Goal: Task Accomplishment & Management: Complete application form

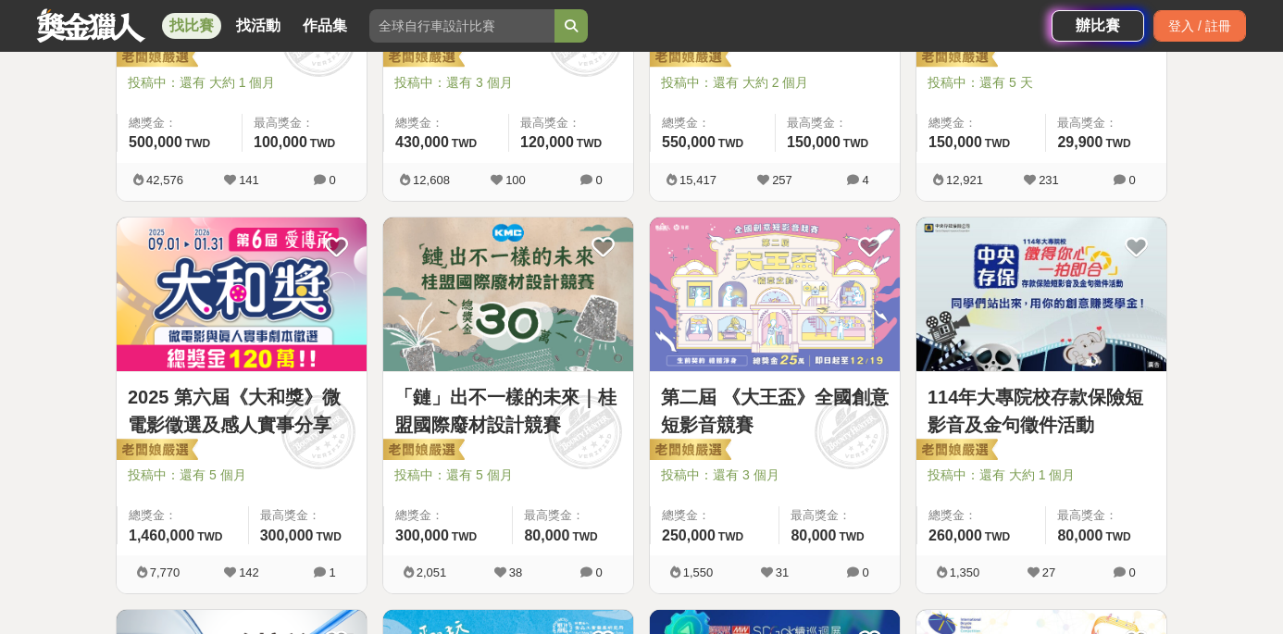
scroll to position [582, 0]
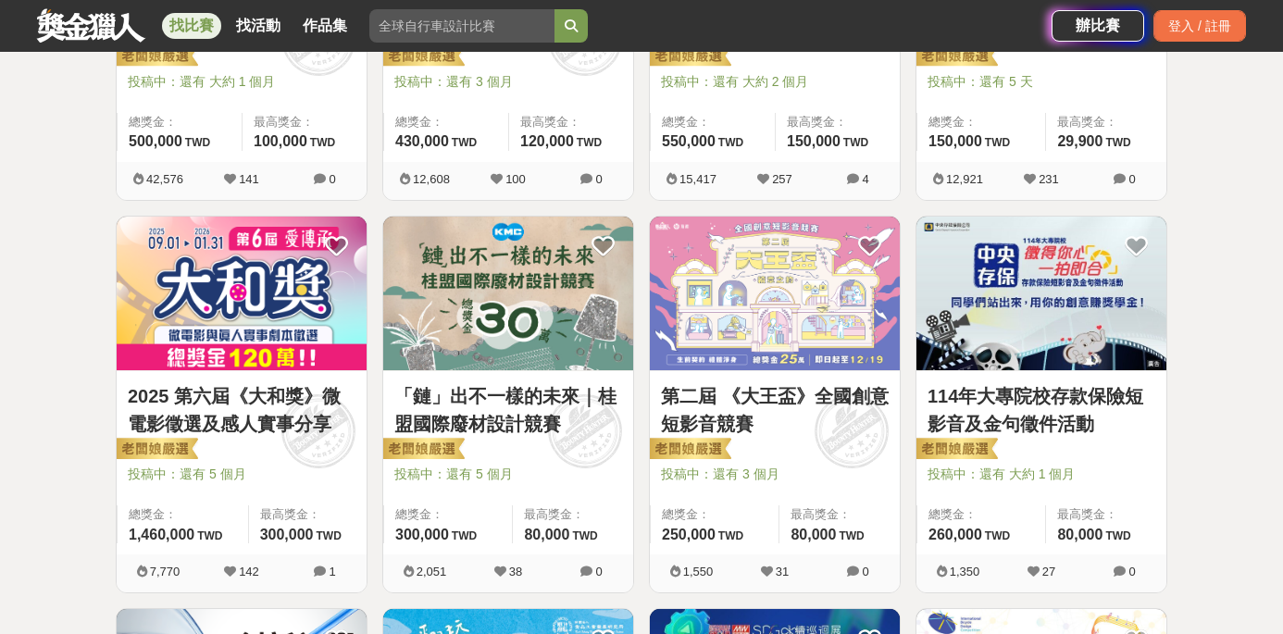
click at [1032, 406] on link "114年大專院校存款保險短影音及金句徵件活動" at bounding box center [1042, 410] width 228 height 56
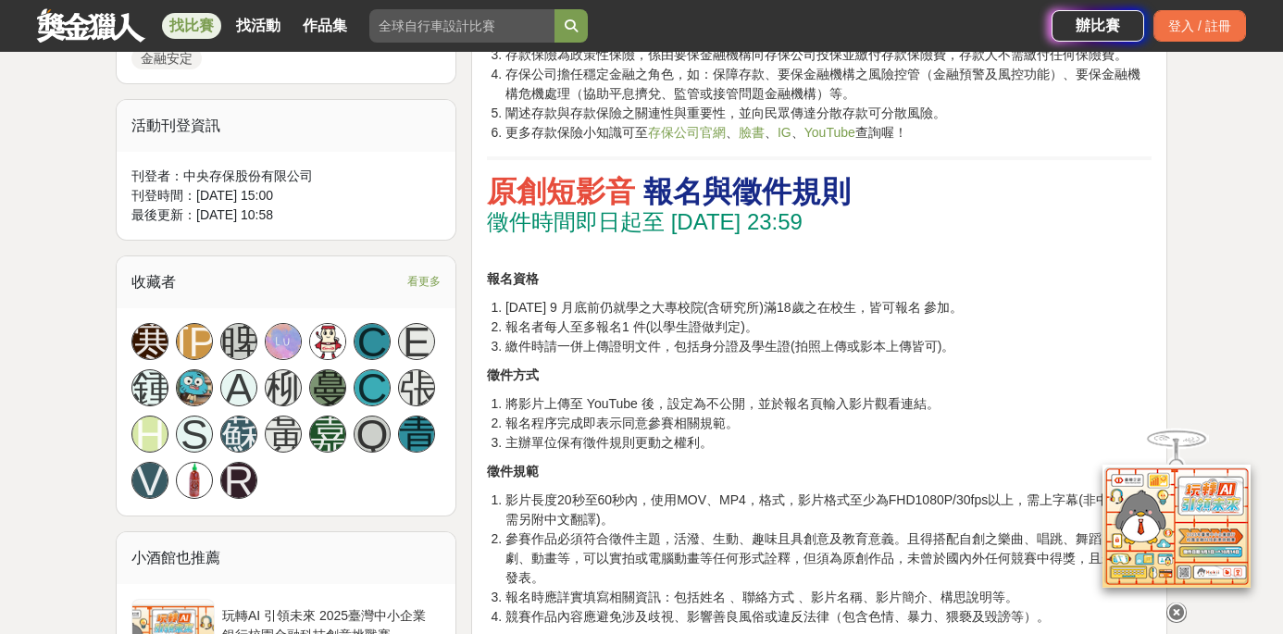
scroll to position [1082, 0]
click at [1177, 607] on icon at bounding box center [1177, 613] width 20 height 20
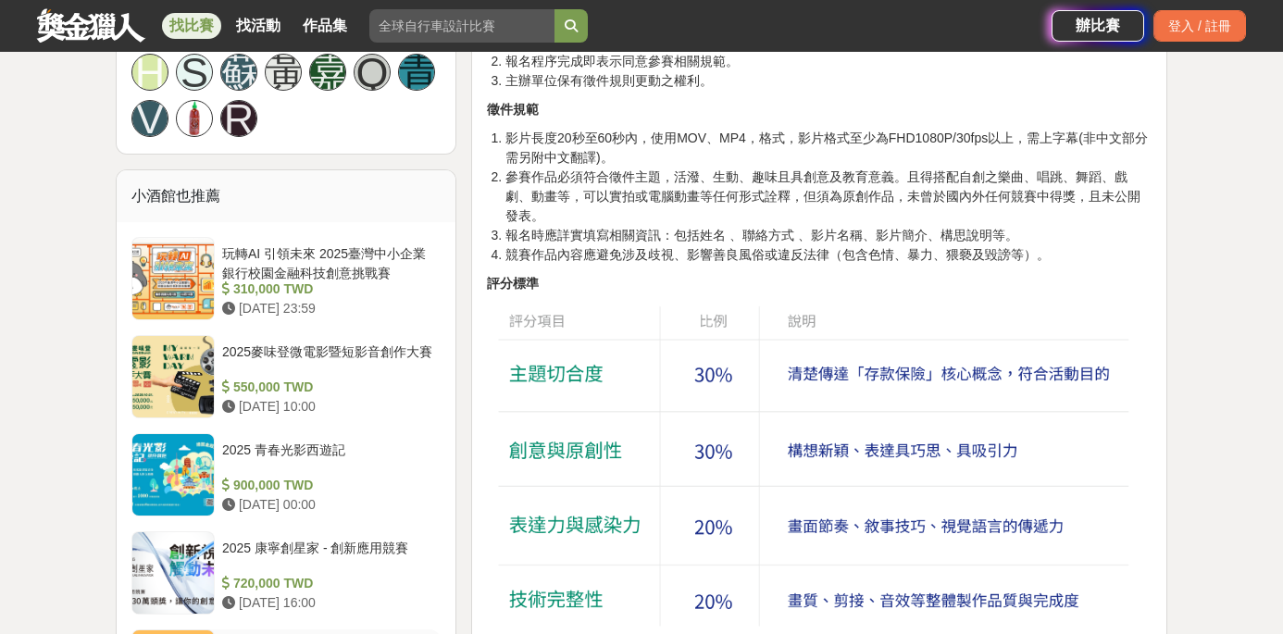
scroll to position [1446, 0]
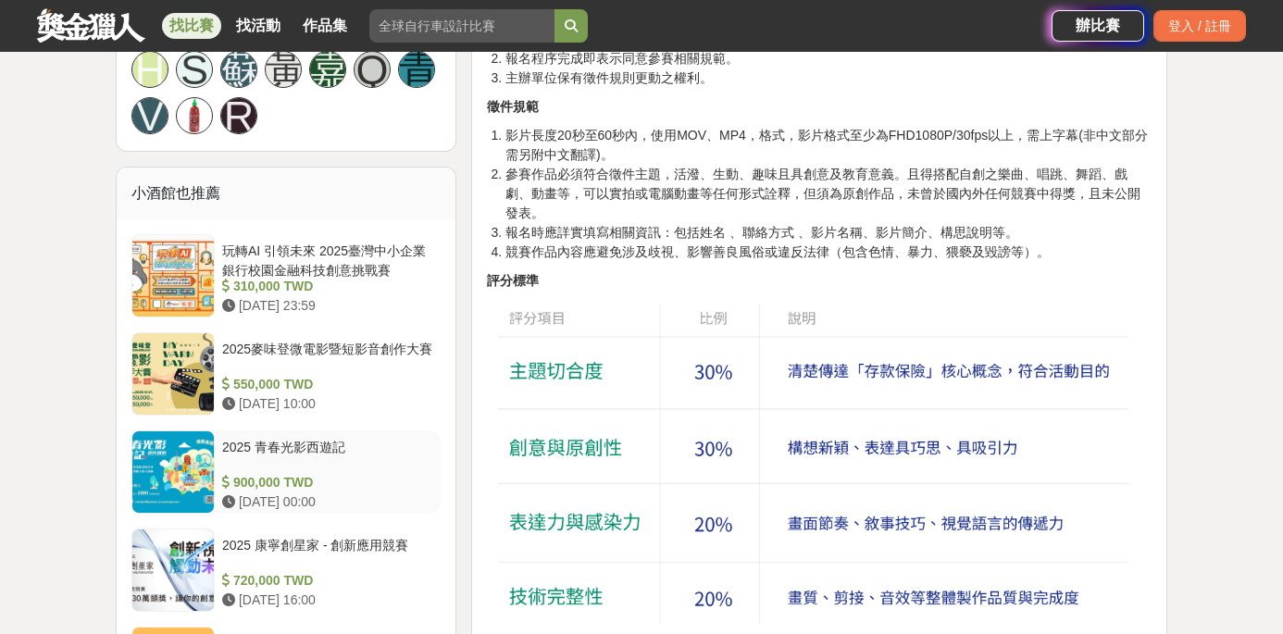
click at [293, 431] on div "2025 青春光影西遊記 900,000 TWD [DATE] 00:00" at bounding box center [328, 472] width 226 height 83
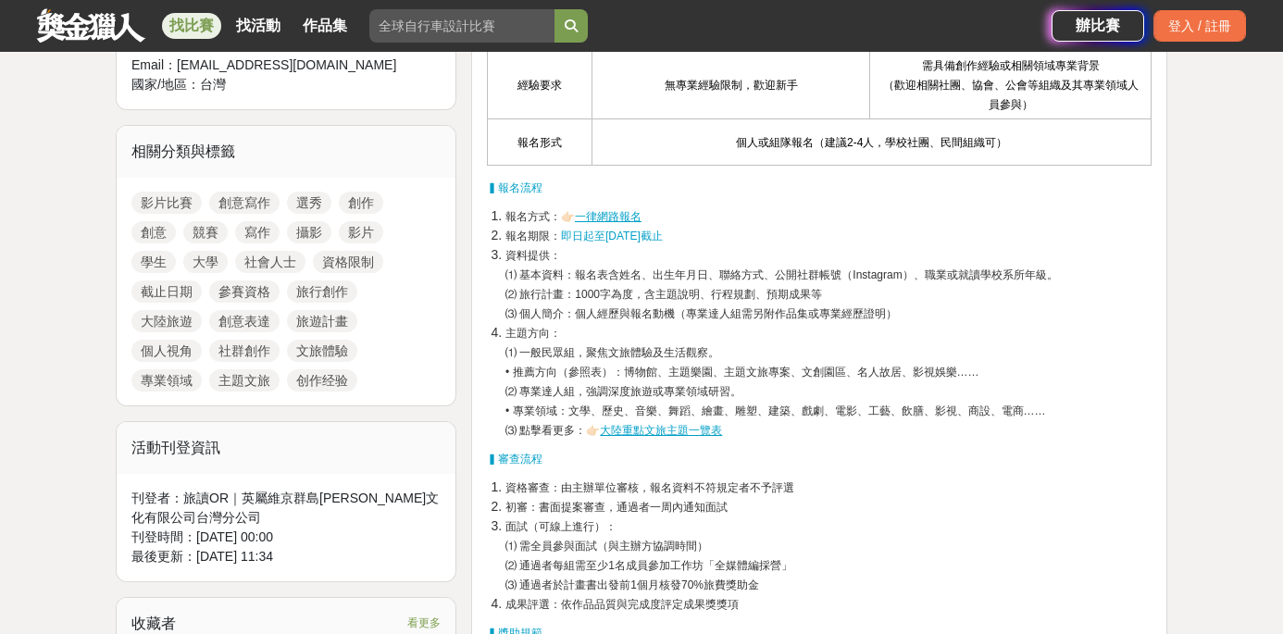
scroll to position [551, 0]
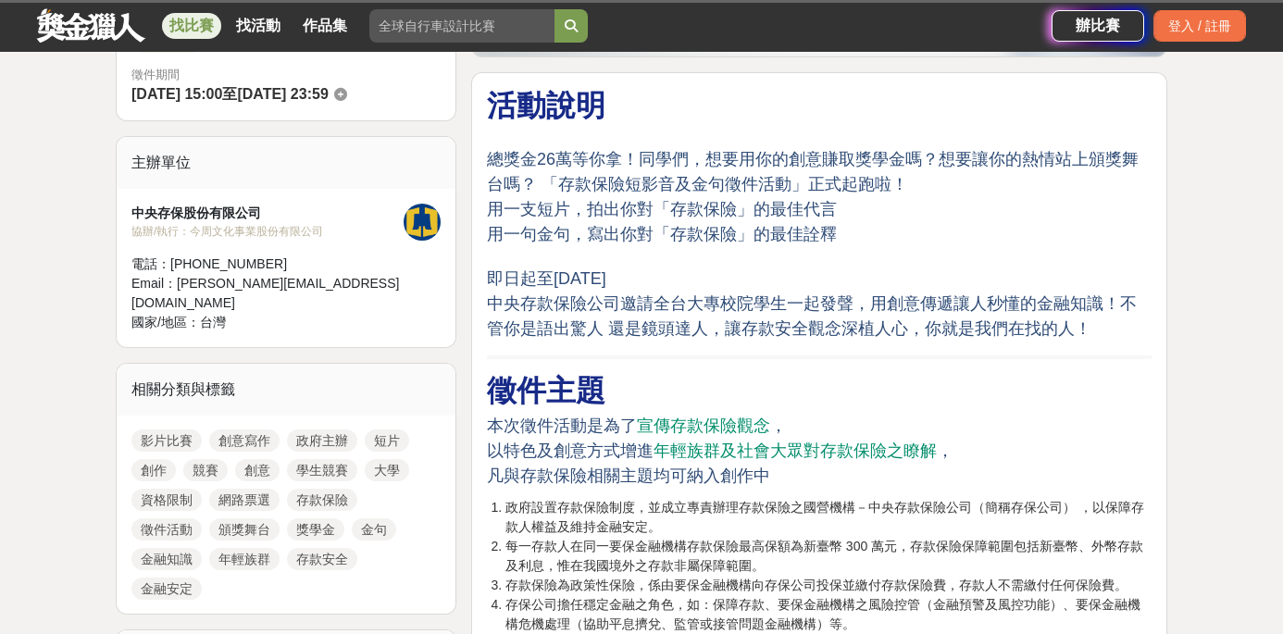
scroll to position [1446, 0]
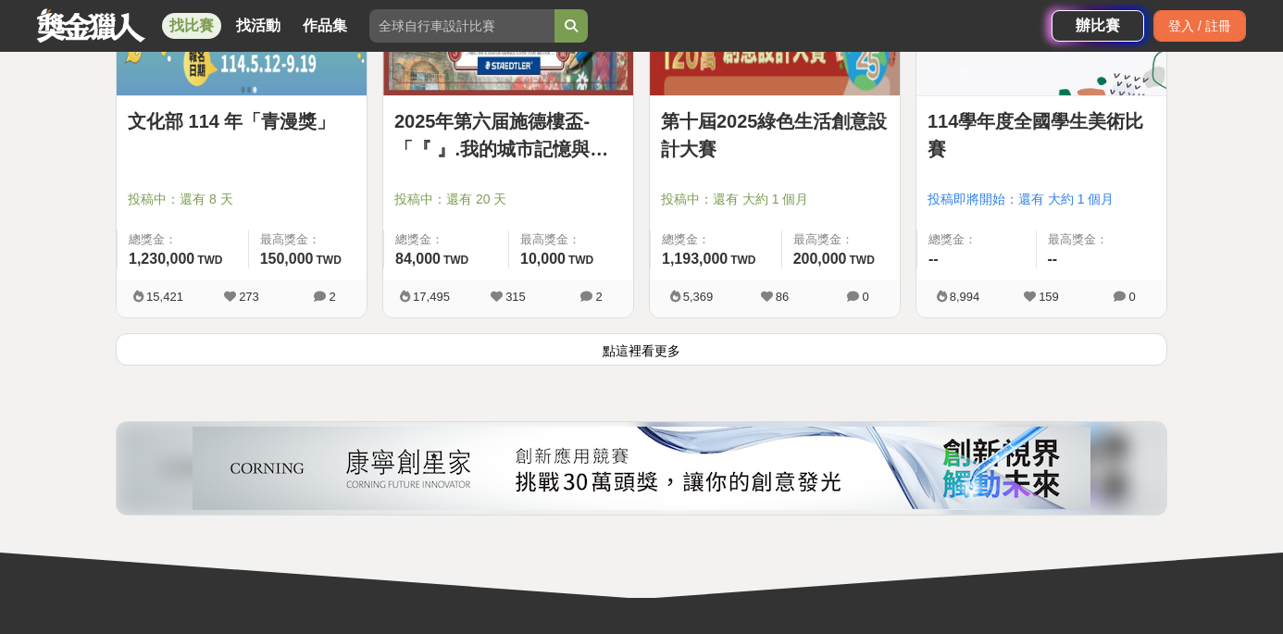
scroll to position [2440, 0]
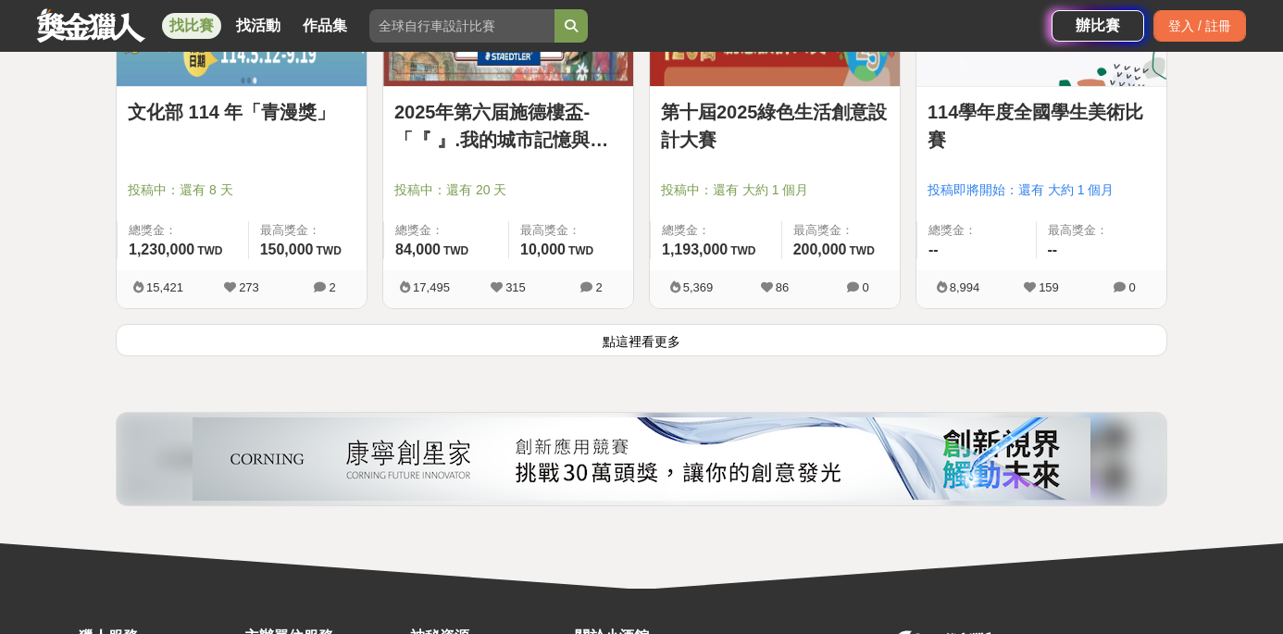
click at [669, 340] on button "點這裡看更多" at bounding box center [642, 340] width 1052 height 32
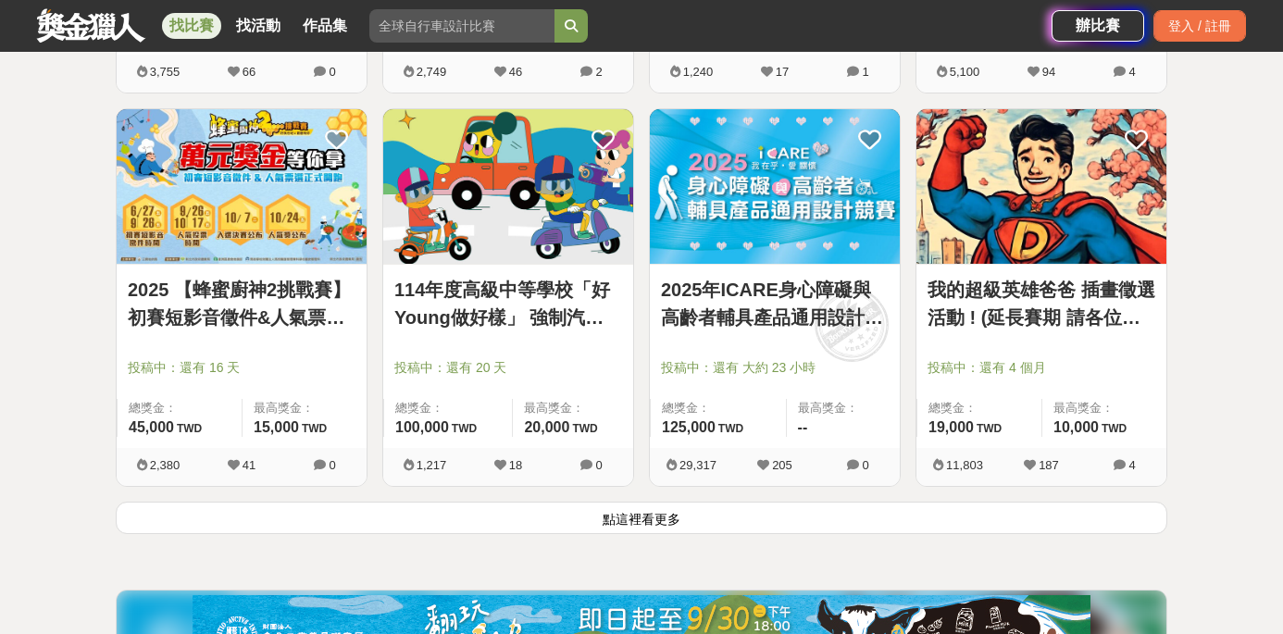
scroll to position [4625, 0]
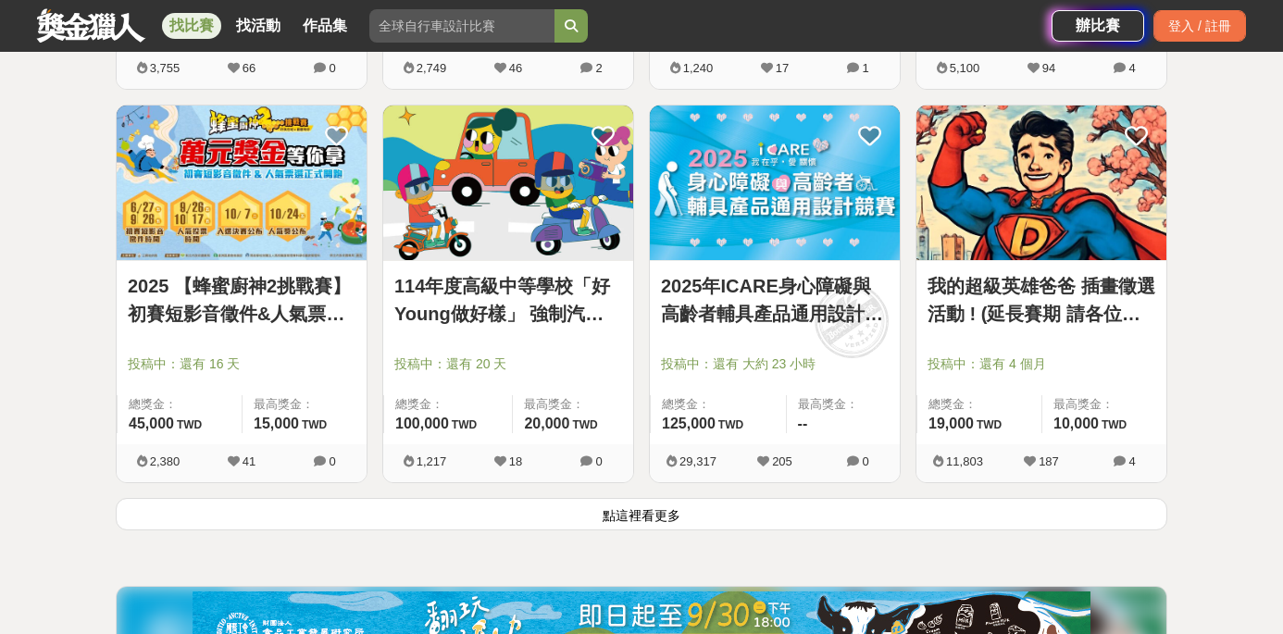
click at [1015, 294] on link "我的超級英雄爸爸 插畫徵選活動 ! (延長賽期 請各位踴躍參與)" at bounding box center [1042, 300] width 228 height 56
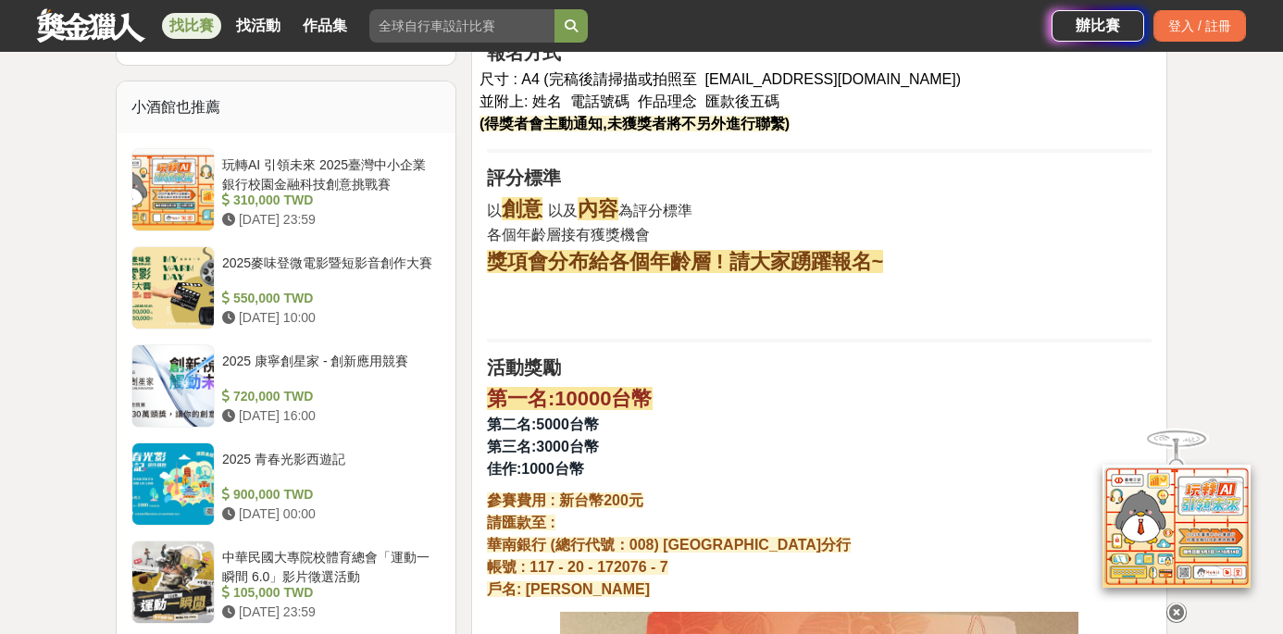
scroll to position [1508, 0]
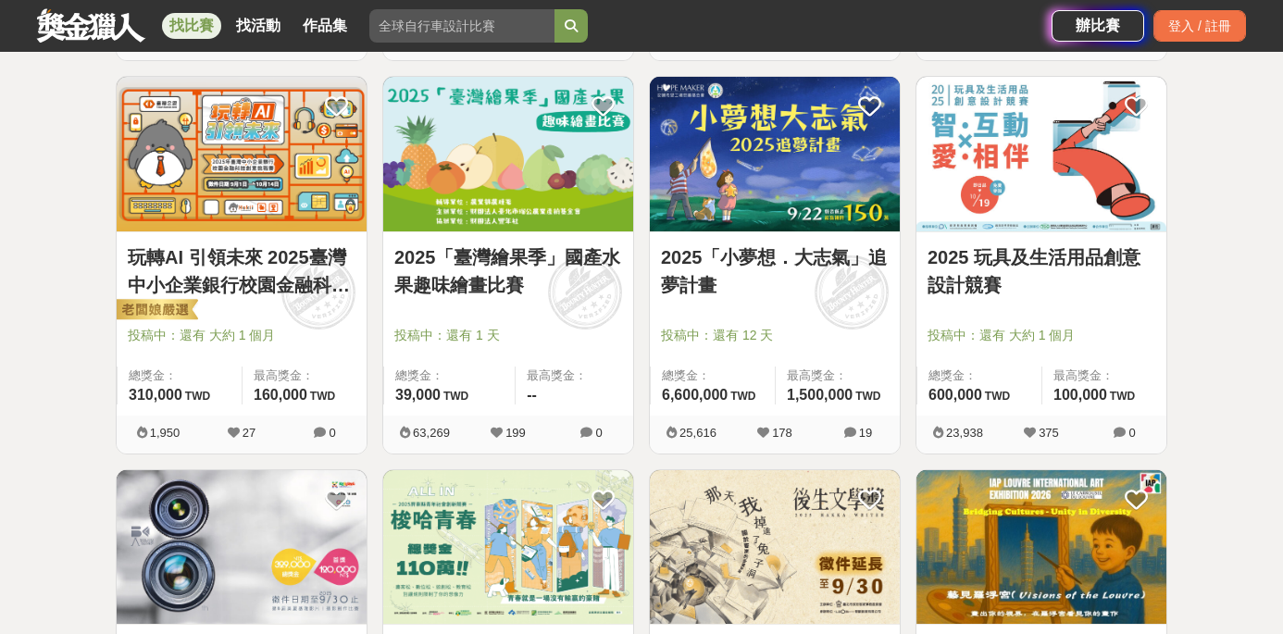
scroll to position [4625, 0]
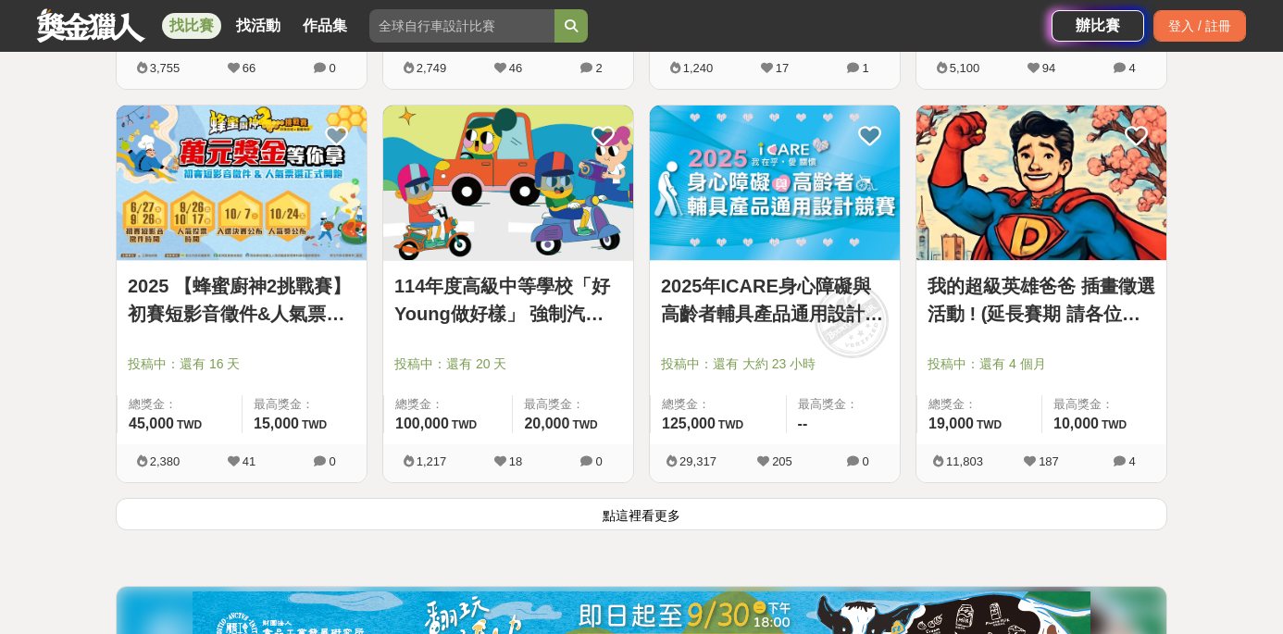
click at [775, 196] on img at bounding box center [775, 183] width 250 height 155
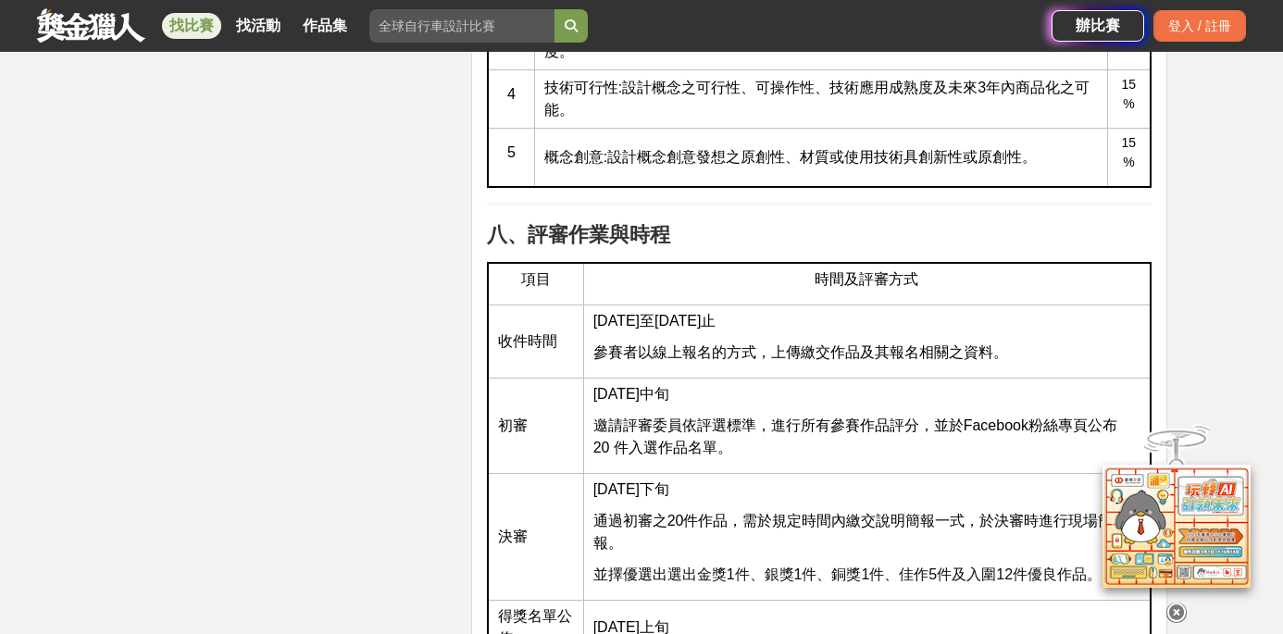
scroll to position [3433, 0]
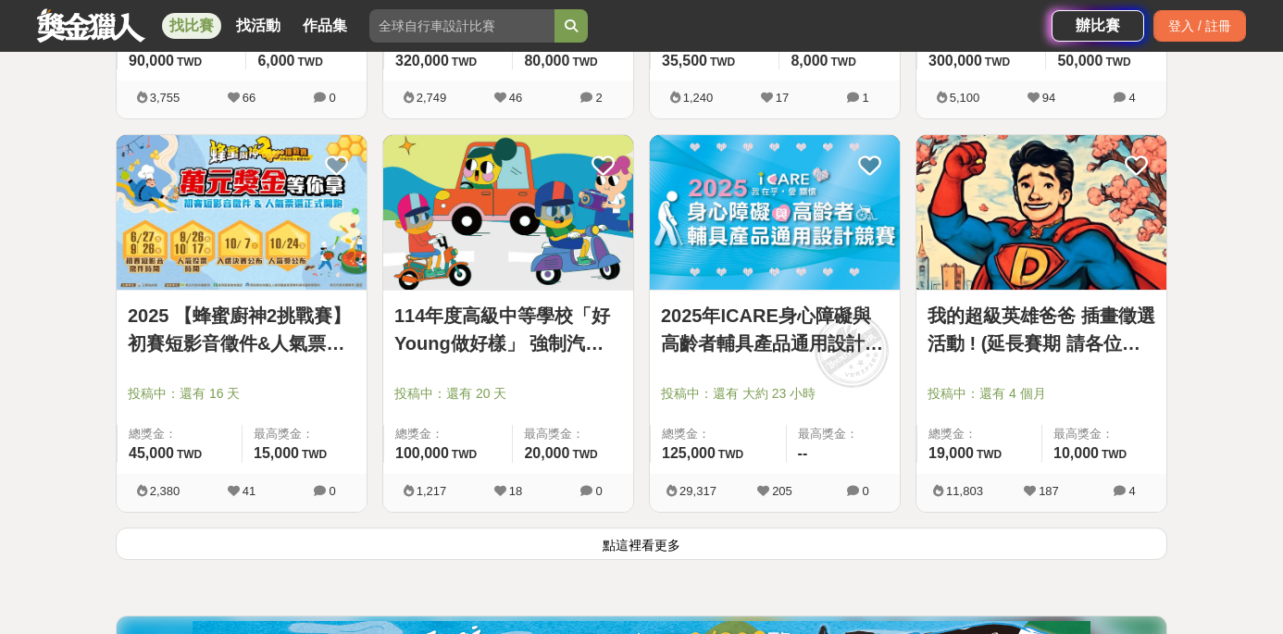
scroll to position [4684, 0]
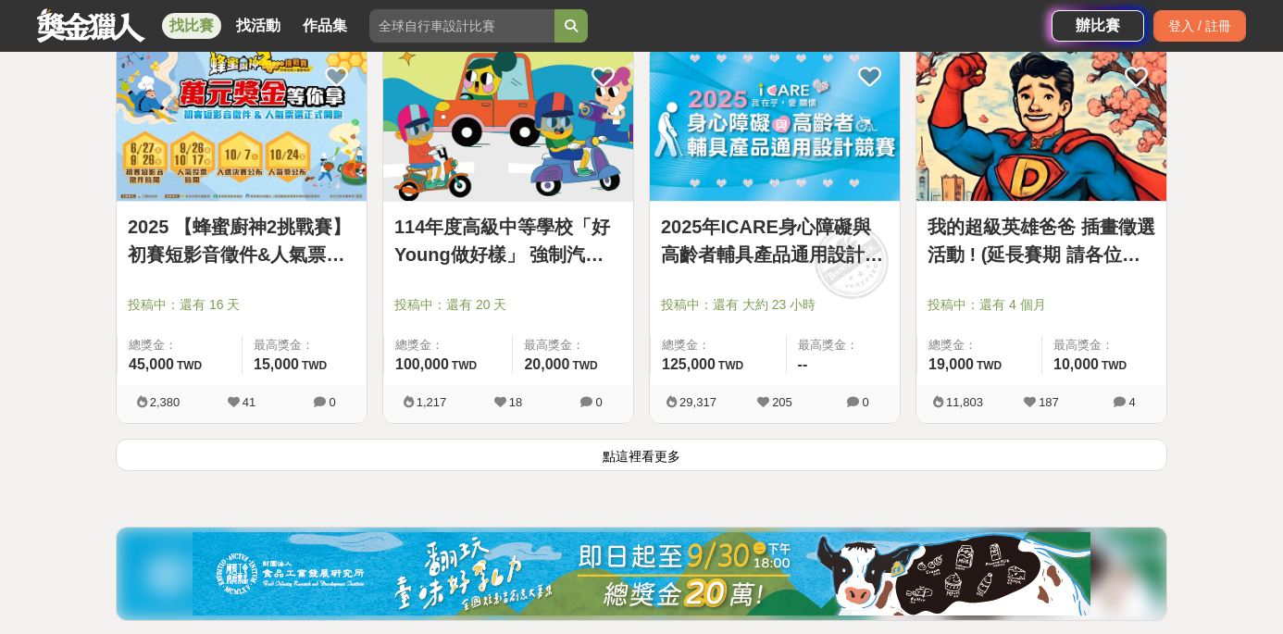
click at [659, 460] on button "點這裡看更多" at bounding box center [642, 455] width 1052 height 32
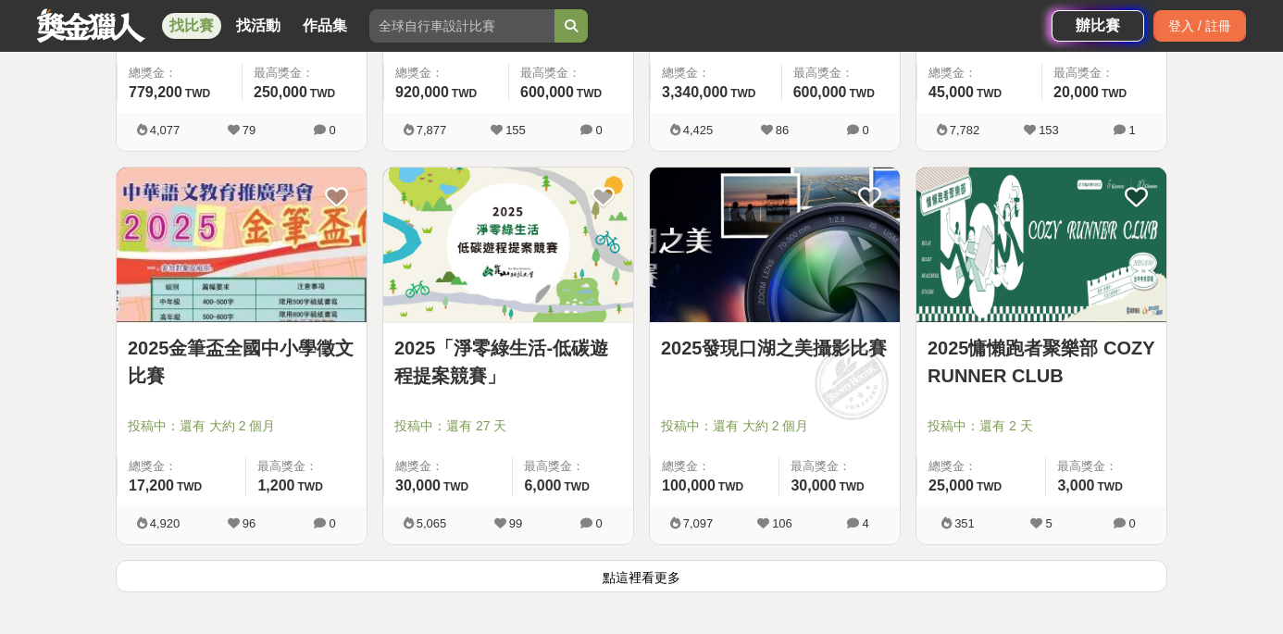
scroll to position [6925, 0]
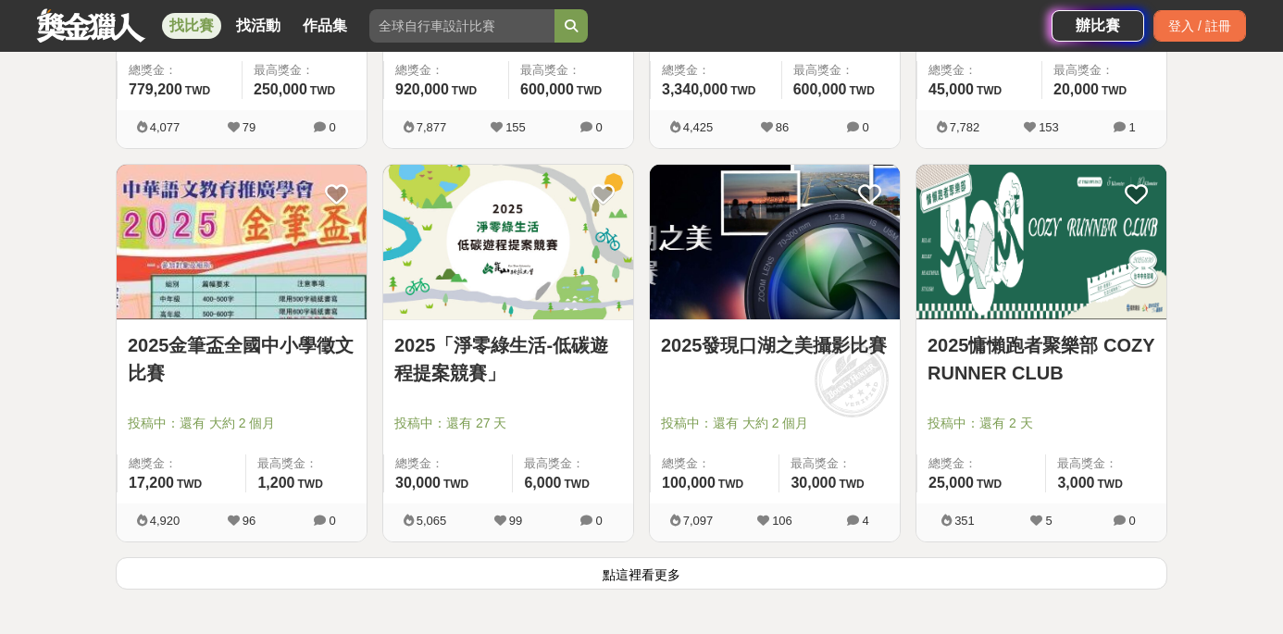
click at [749, 579] on button "點這裡看更多" at bounding box center [642, 573] width 1052 height 32
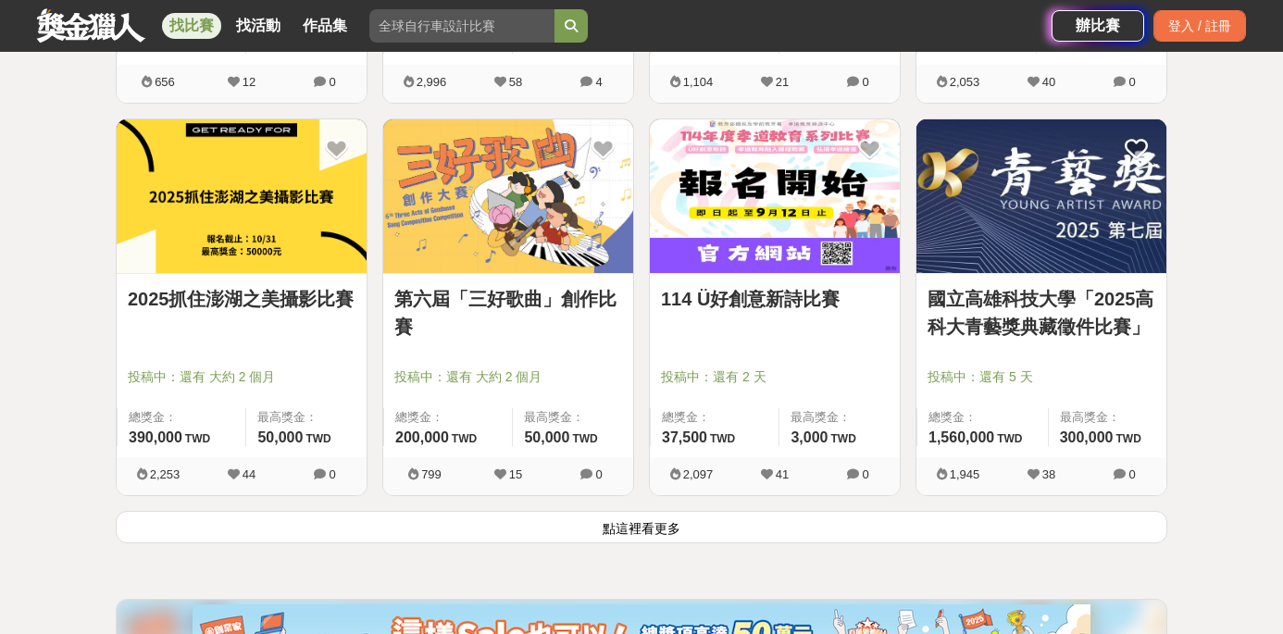
scroll to position [9329, 0]
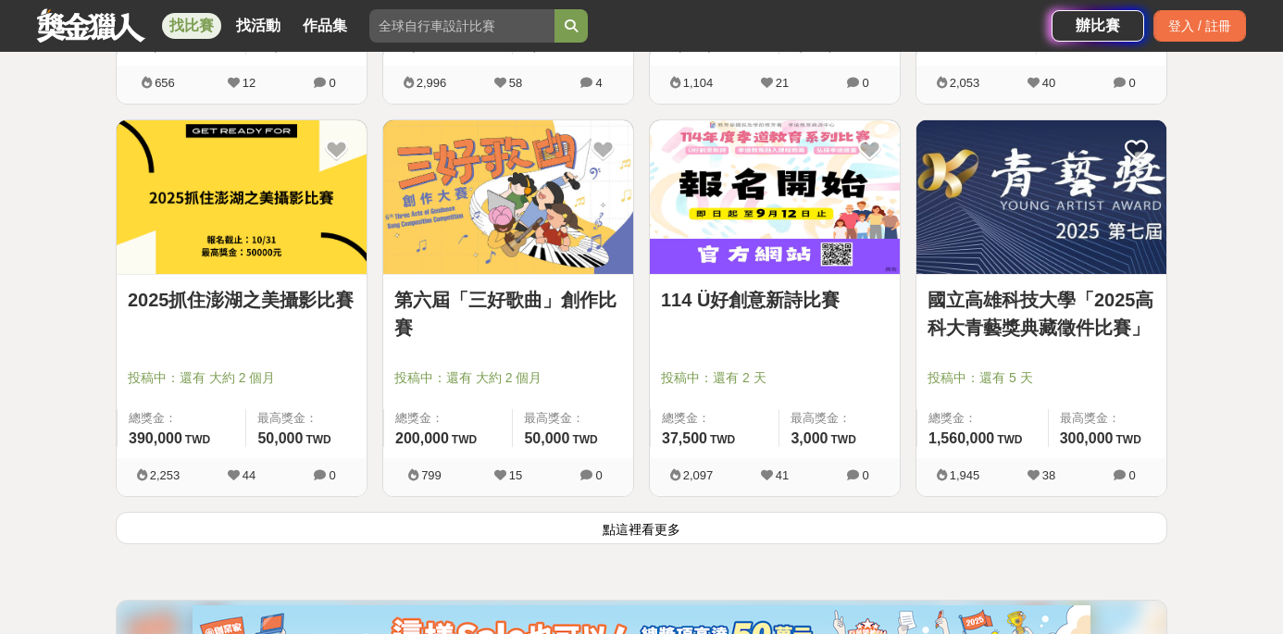
click at [716, 531] on button "點這裡看更多" at bounding box center [642, 528] width 1052 height 32
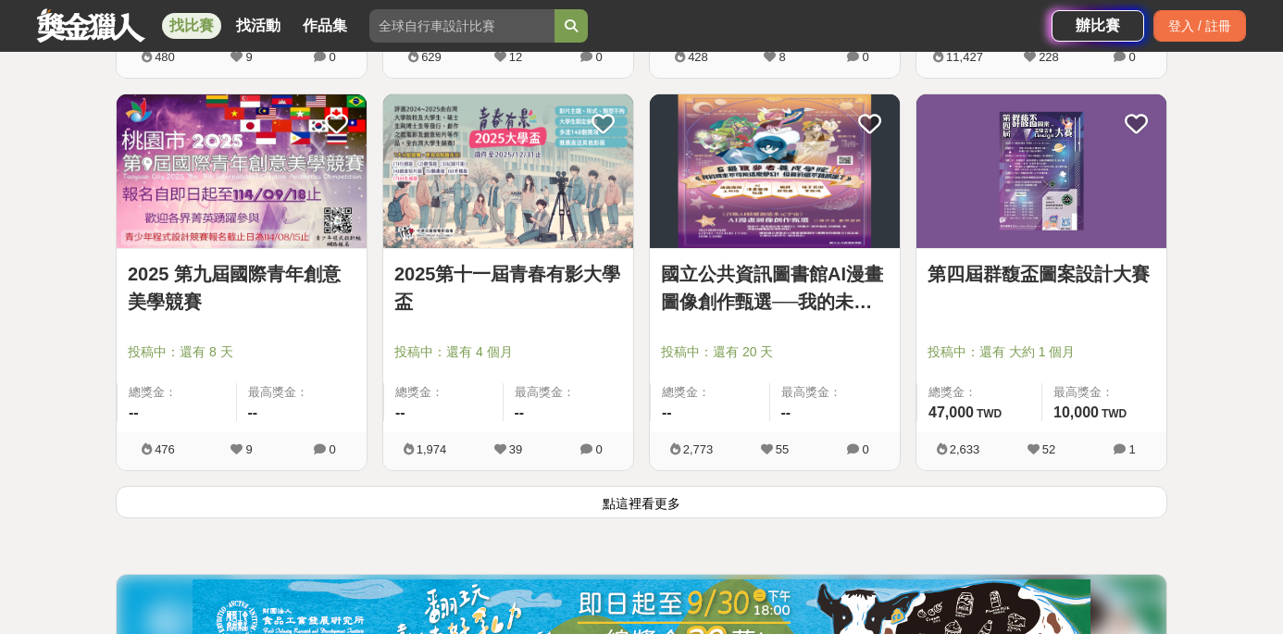
scroll to position [11732, 0]
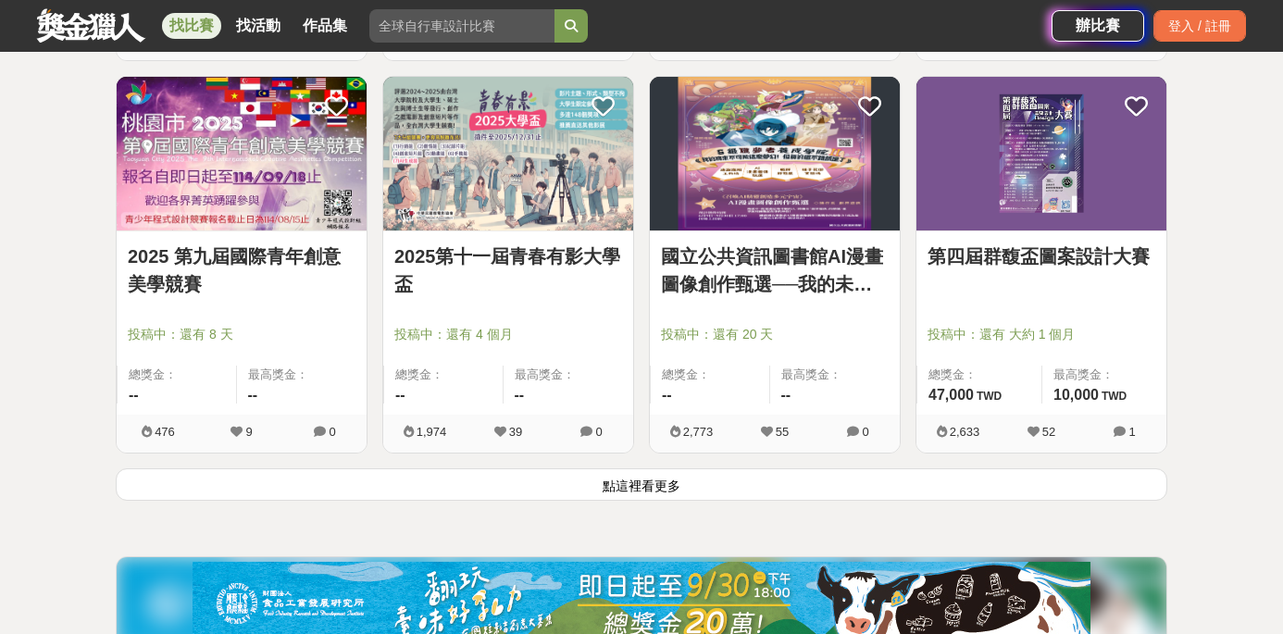
click at [1021, 206] on img at bounding box center [1042, 154] width 250 height 155
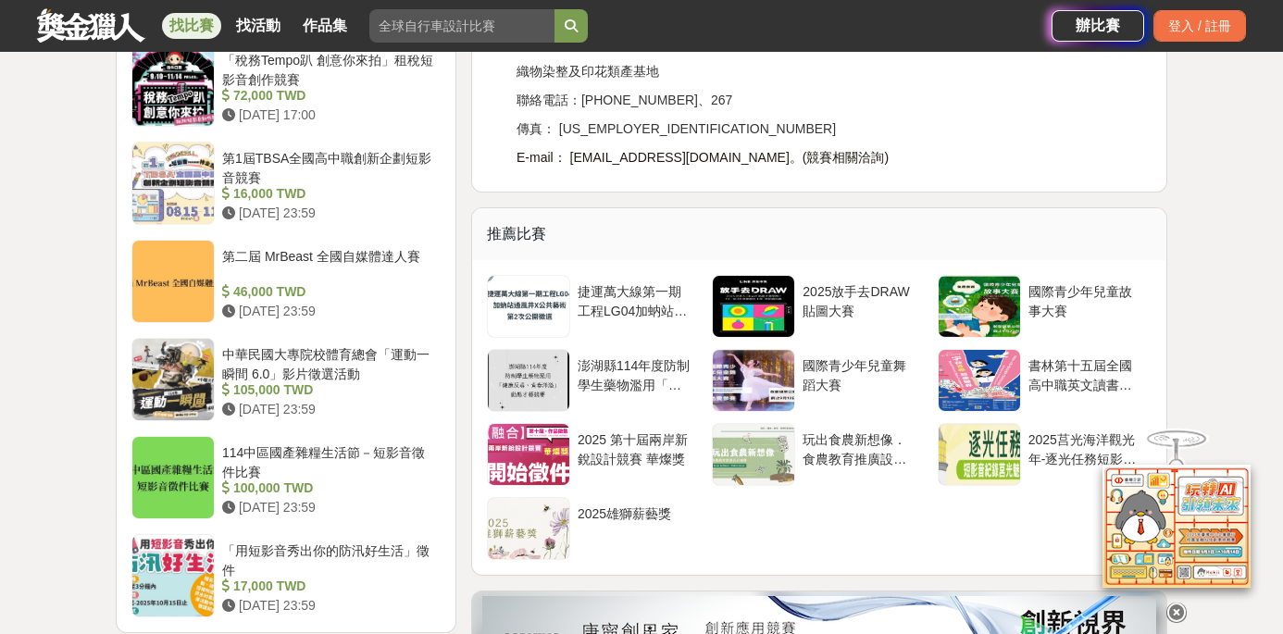
scroll to position [2130, 0]
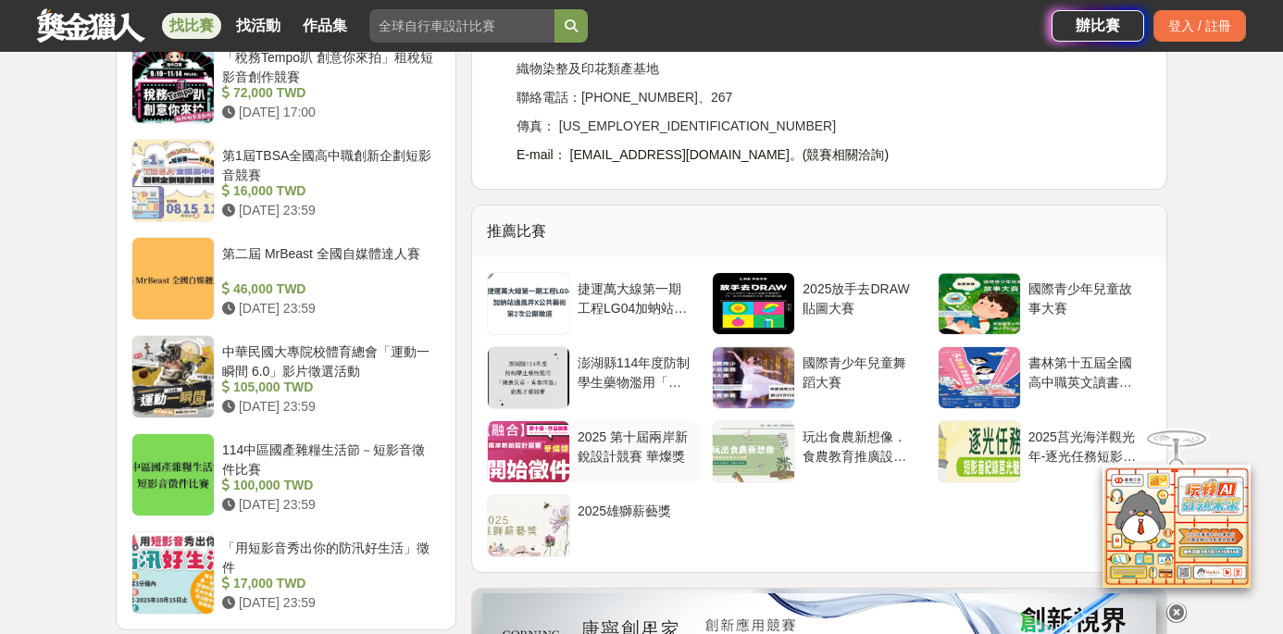
click at [654, 434] on div "2025 第十屆兩岸新銳設計競賽 華燦獎" at bounding box center [636, 445] width 116 height 35
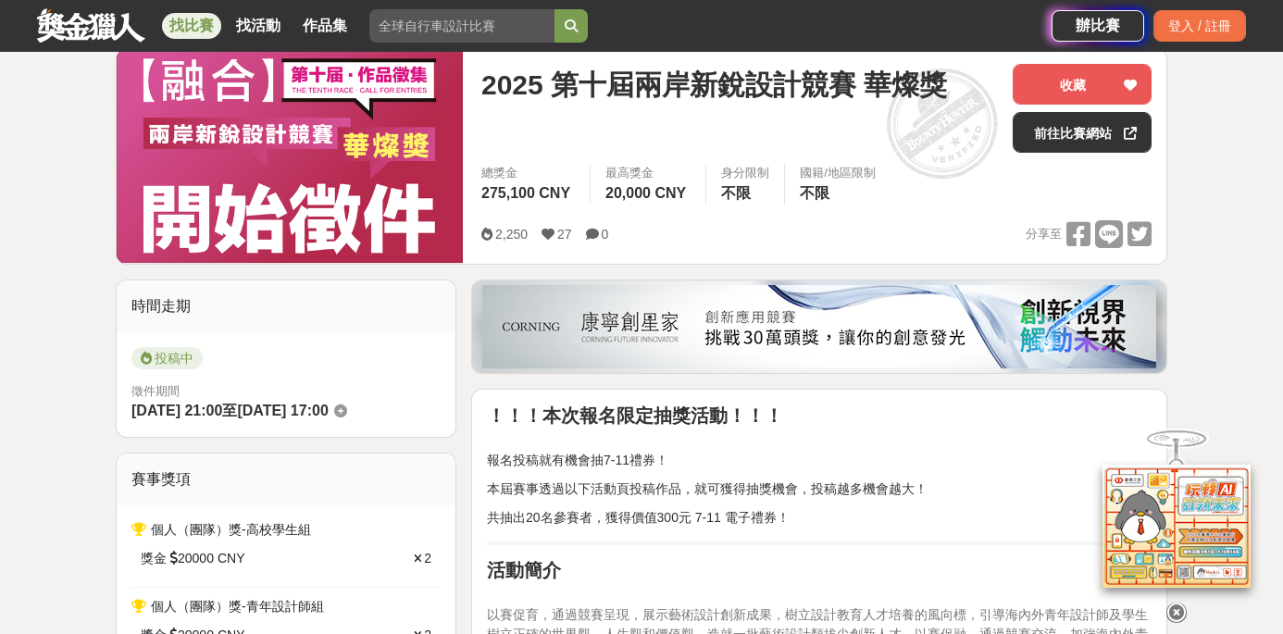
scroll to position [233, 0]
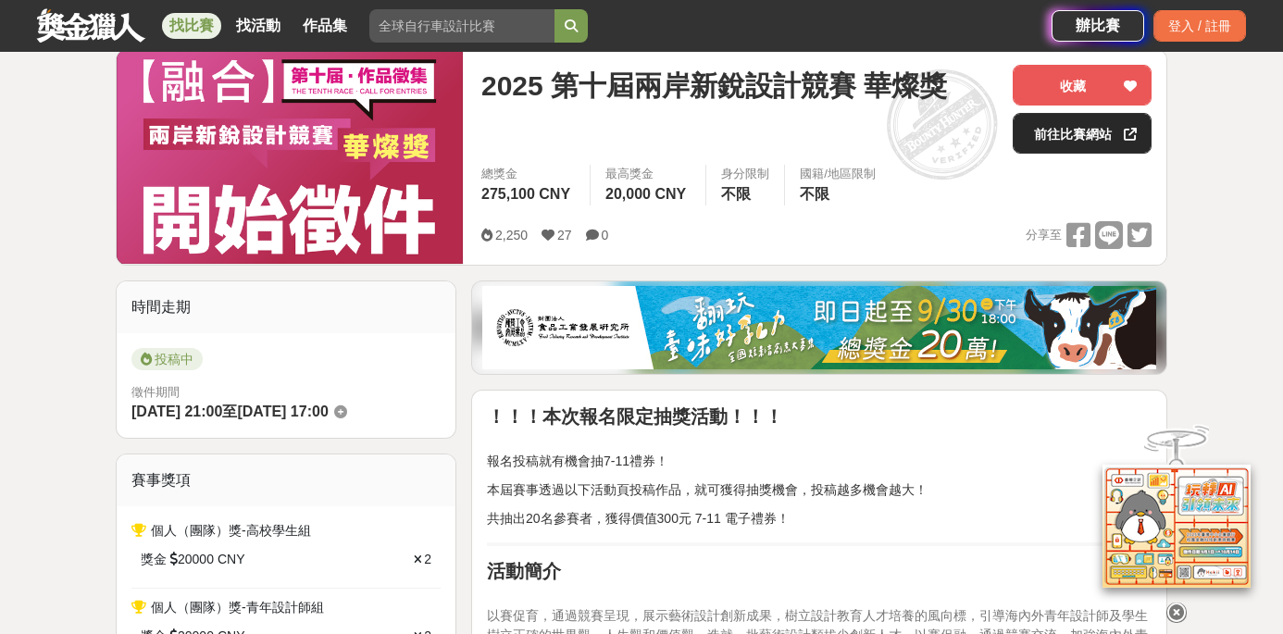
click at [1057, 127] on link "前往比賽網站" at bounding box center [1082, 133] width 139 height 41
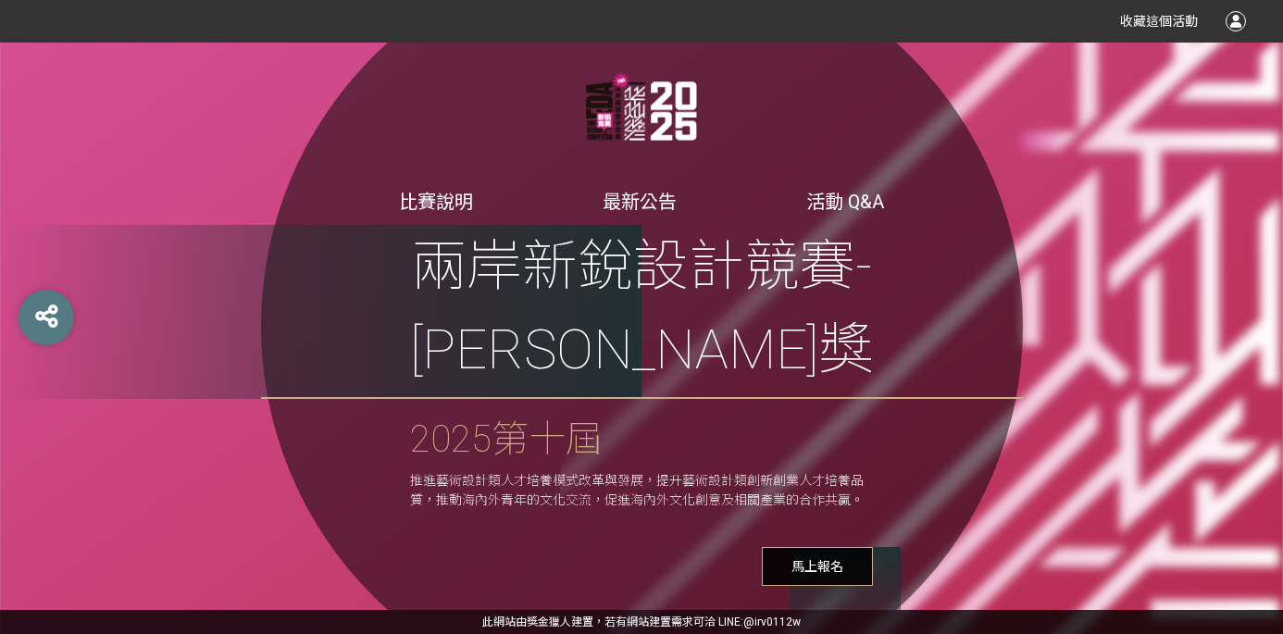
click at [829, 547] on span "馬上報名" at bounding box center [817, 566] width 111 height 39
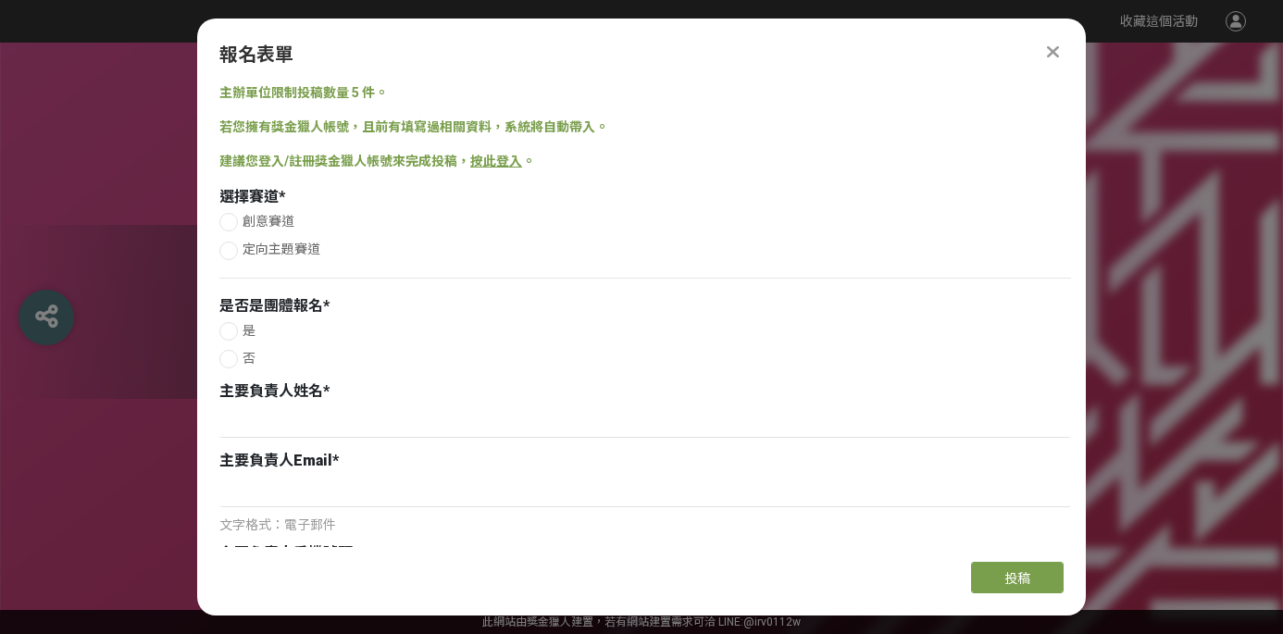
click at [233, 220] on div at bounding box center [228, 222] width 19 height 19
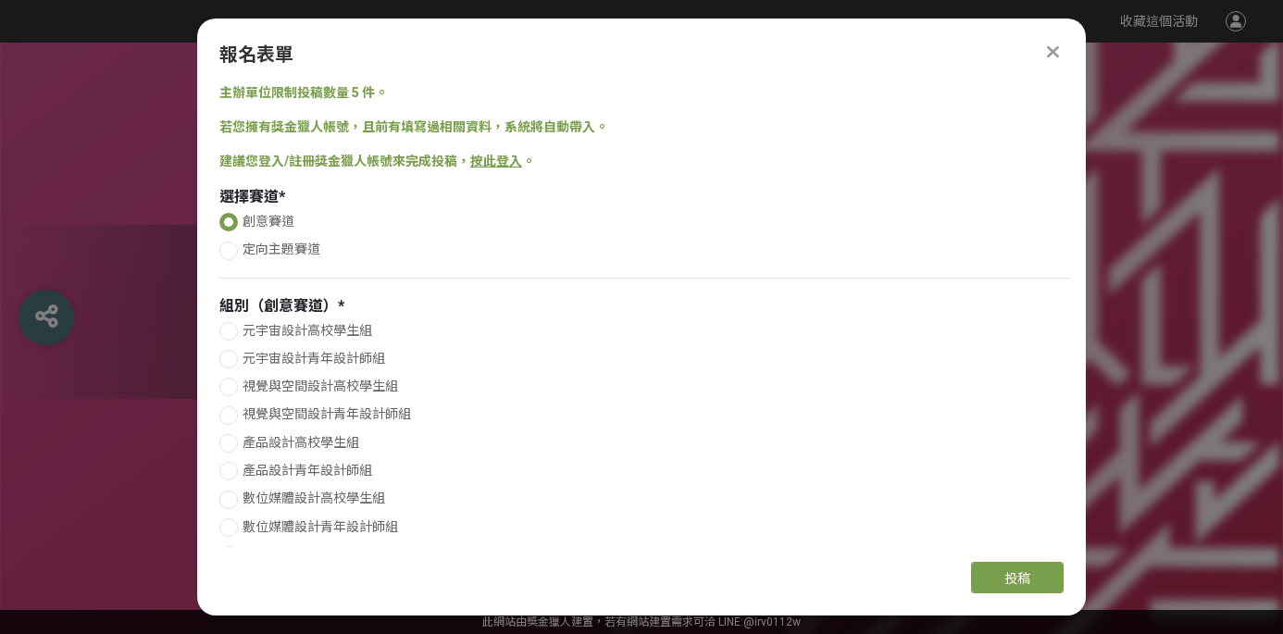
radio input "true"
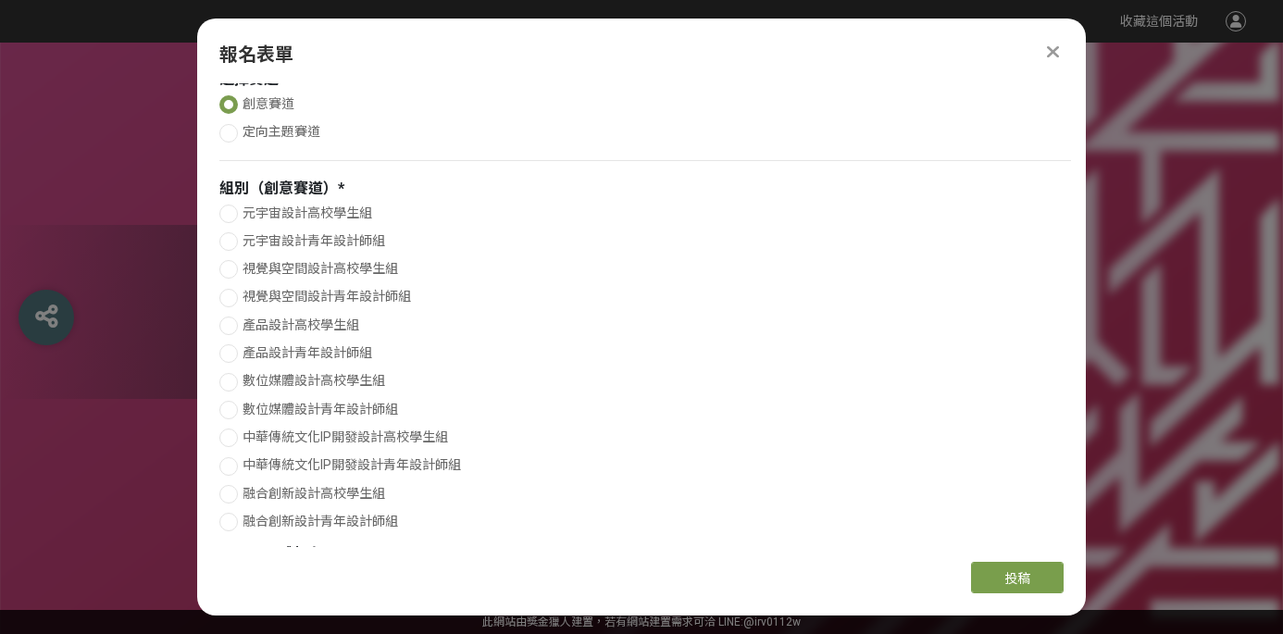
scroll to position [125, 0]
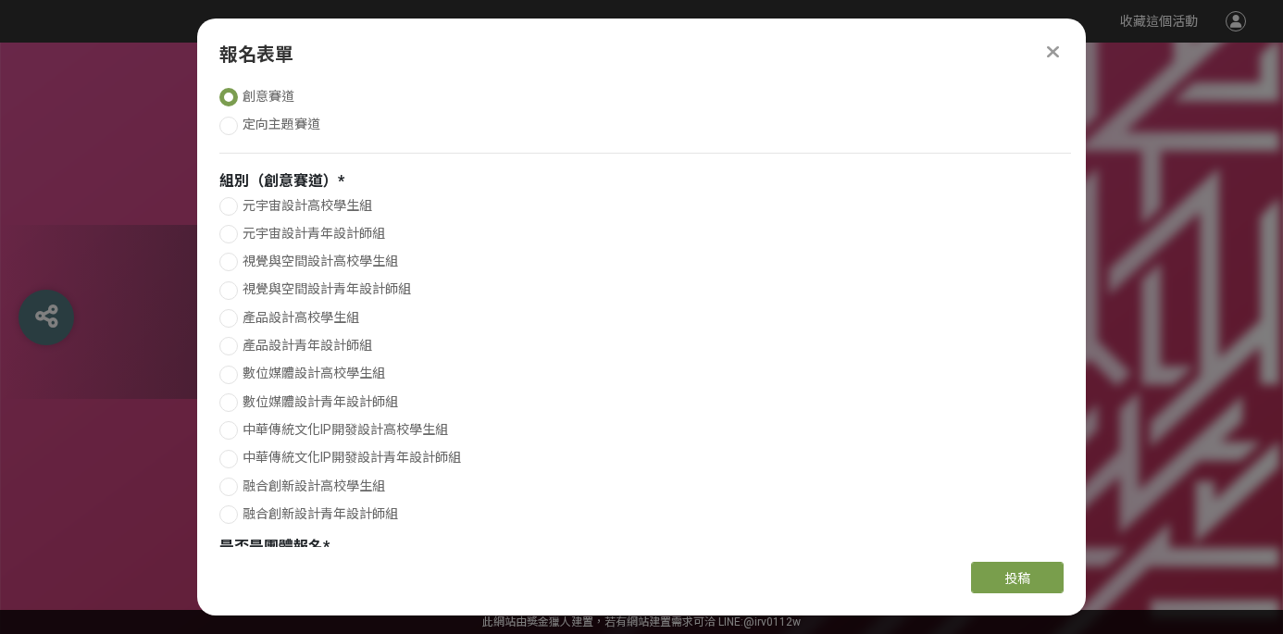
click at [1057, 40] on div "報名表單 主辦單位限制投稿數量 5 件。 若您擁有獎金獵人帳號，且前有填寫過相關資料，系統將自動帶入。 建議您登入/註冊獎金獵人帳號來完成投稿， 按此登入 。…" at bounding box center [641, 317] width 889 height 597
click at [1048, 53] on icon at bounding box center [1053, 52] width 12 height 19
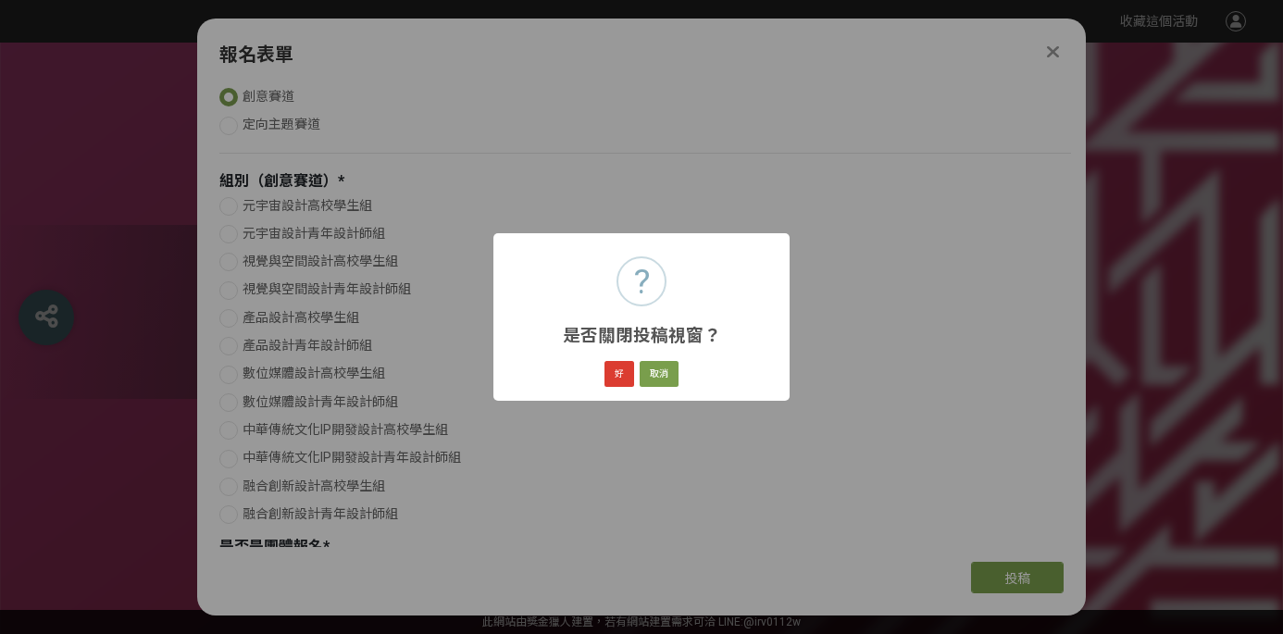
click at [623, 378] on button "好" at bounding box center [620, 374] width 30 height 26
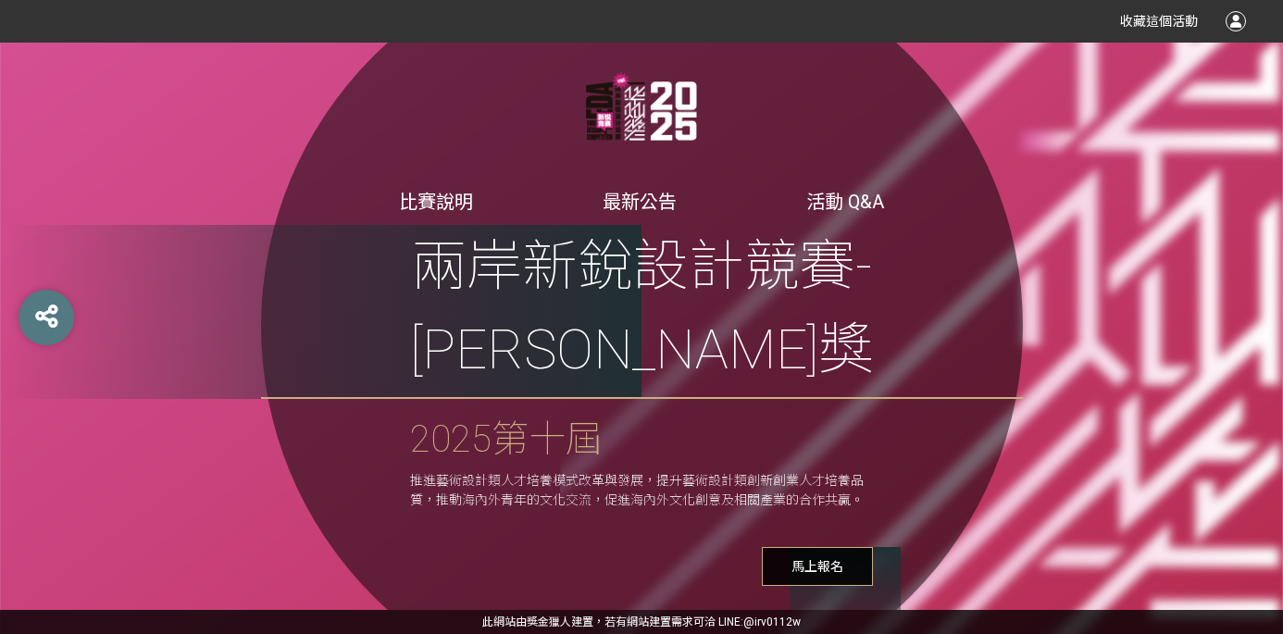
click at [565, 0] on div "收藏這個活動" at bounding box center [641, 21] width 1283 height 43
